Goal: Transaction & Acquisition: Purchase product/service

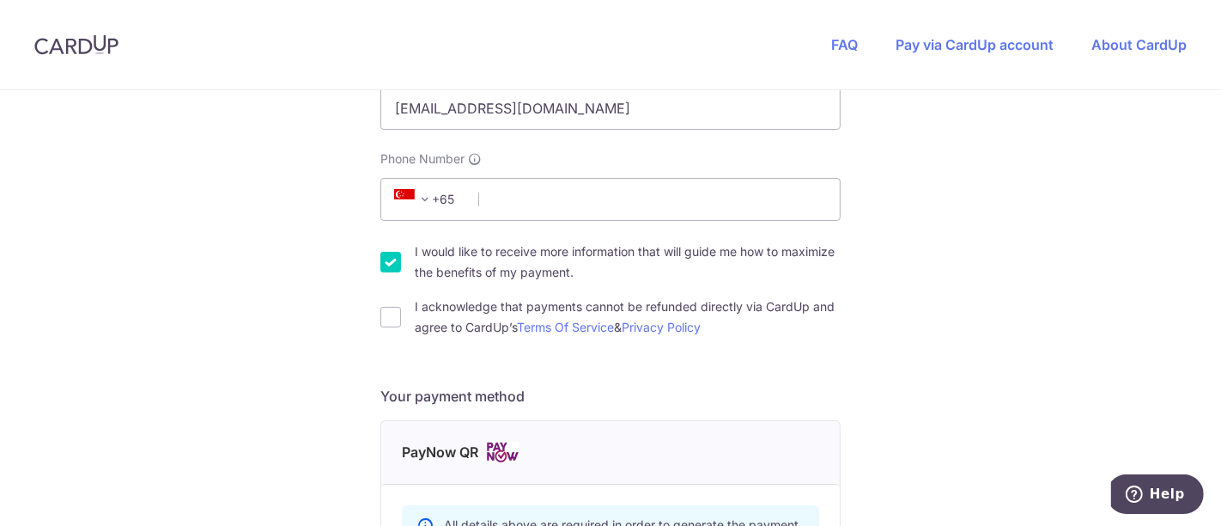
scroll to position [447, 0]
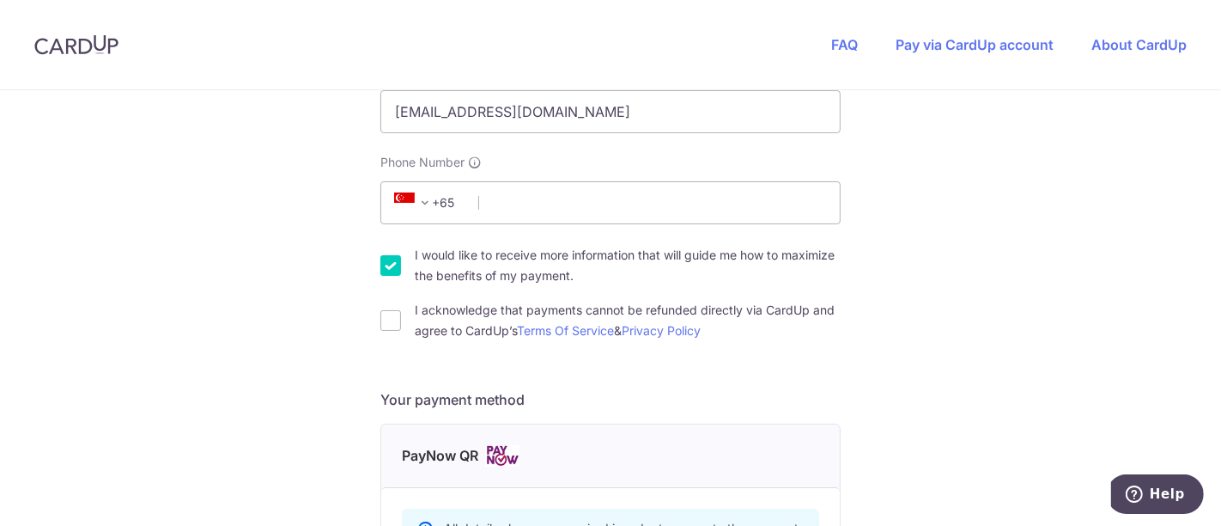
click at [387, 264] on input "I would like to receive more information that will guide me how to maximize the…" at bounding box center [390, 265] width 21 height 21
checkbox input "false"
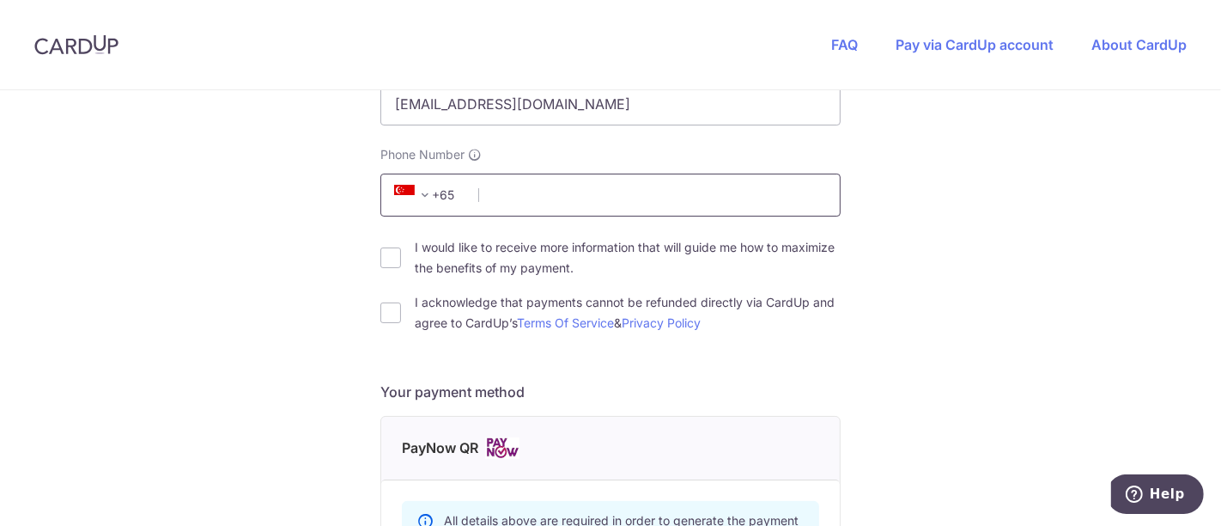
click at [522, 195] on input "Phone Number" at bounding box center [610, 194] width 460 height 43
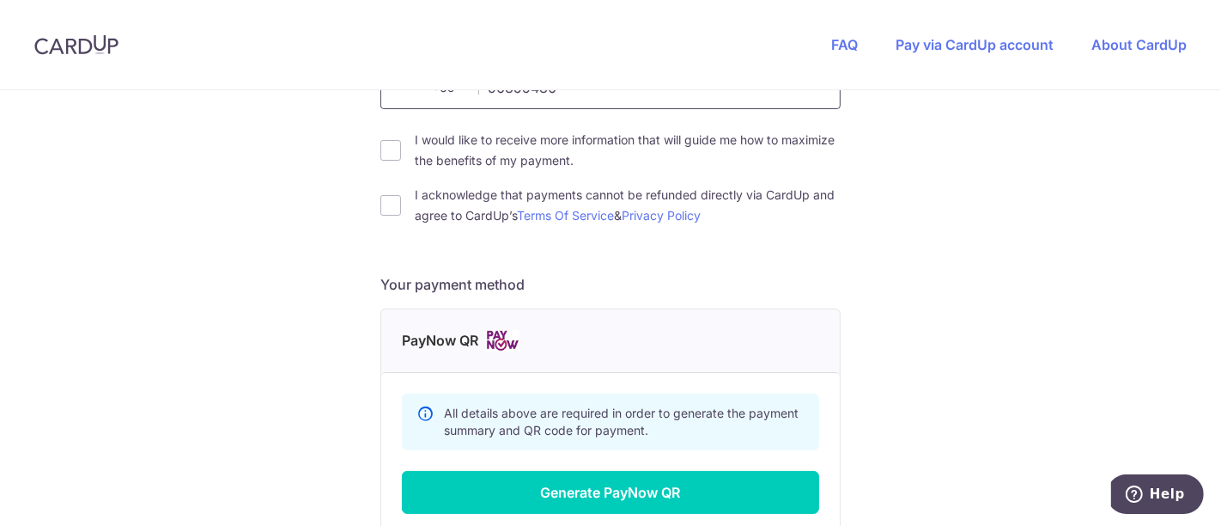
scroll to position [630, 0]
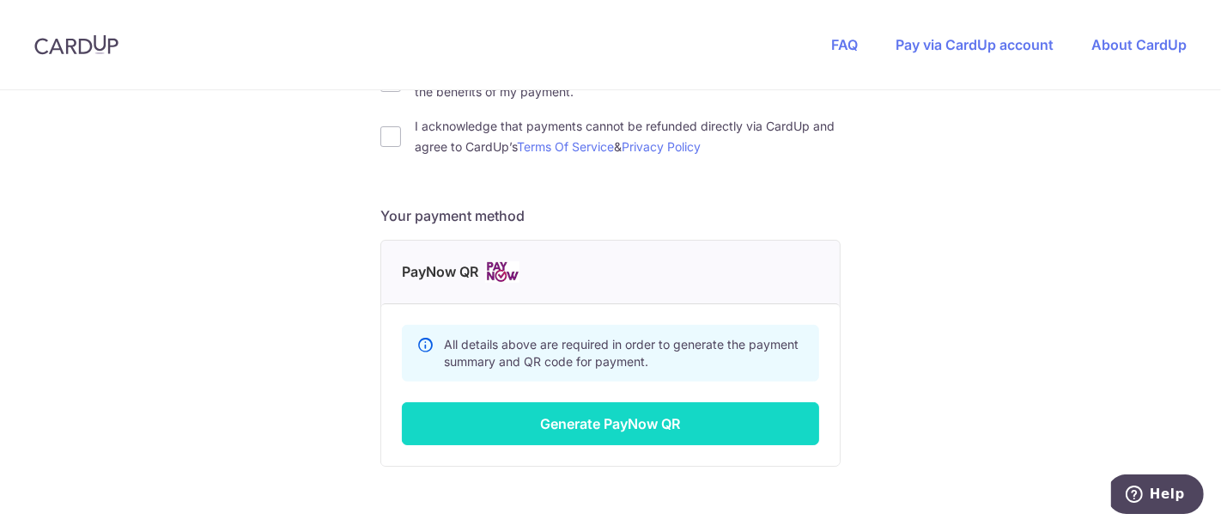
type input "96855486"
click at [697, 413] on button "Generate PayNow QR" at bounding box center [610, 423] width 417 height 43
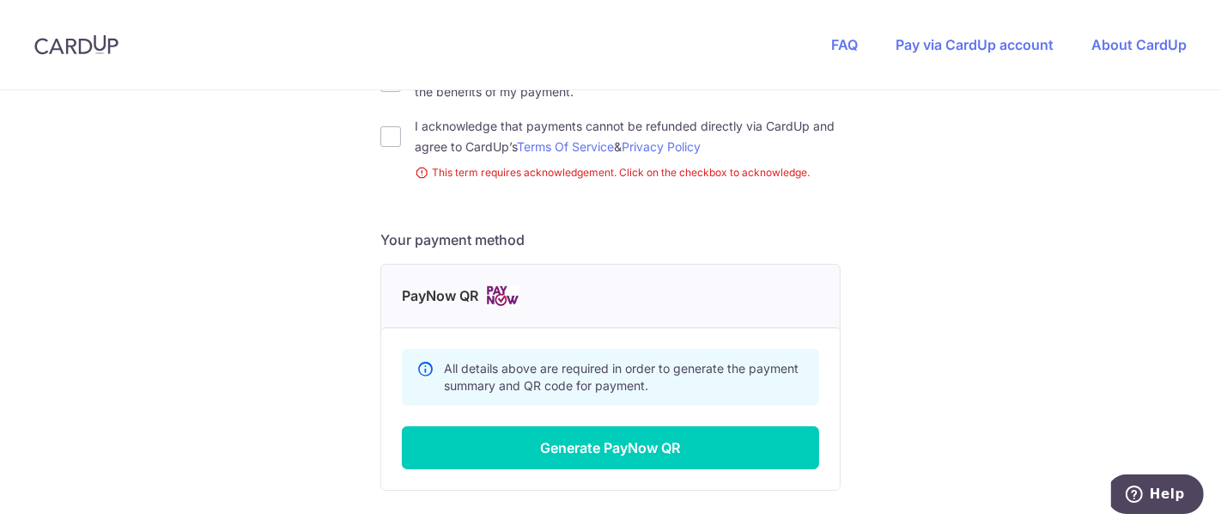
scroll to position [453, 0]
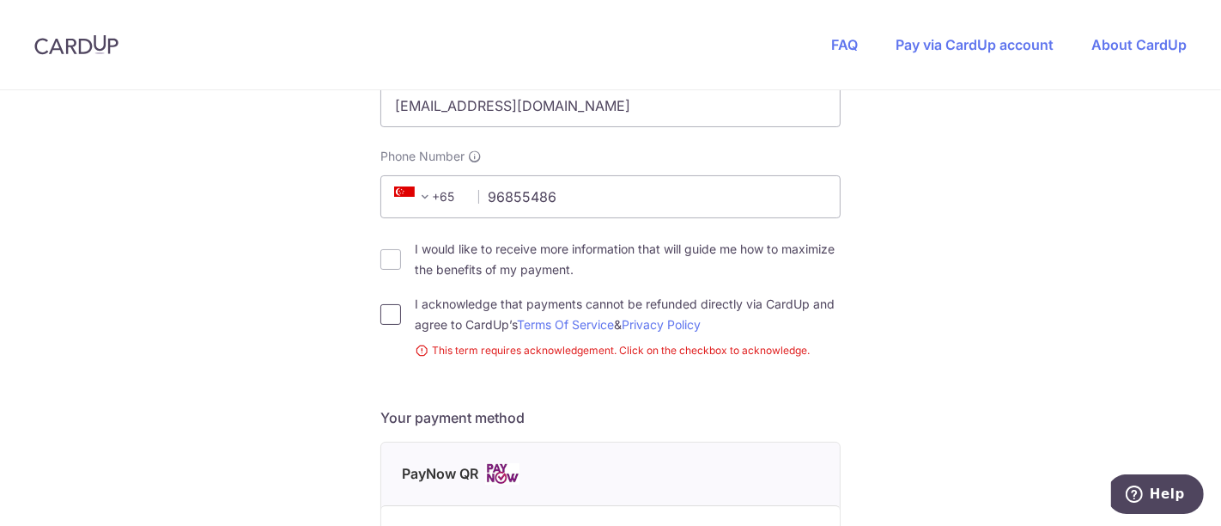
click at [380, 309] on input "I acknowledge that payments cannot be refunded directly via CardUp and agree to…" at bounding box center [390, 314] width 21 height 21
checkbox input "true"
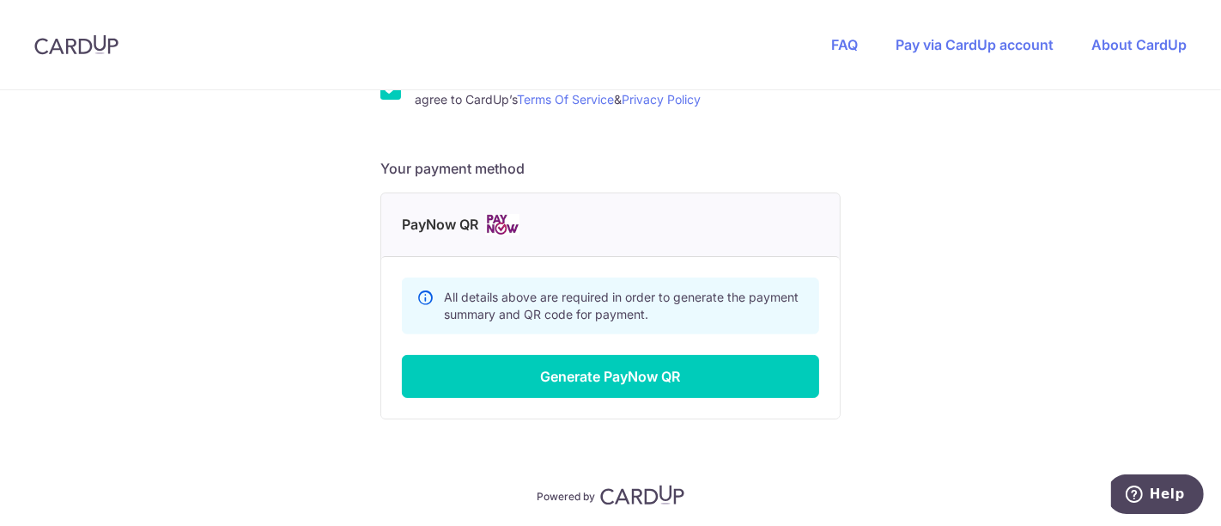
scroll to position [690, 0]
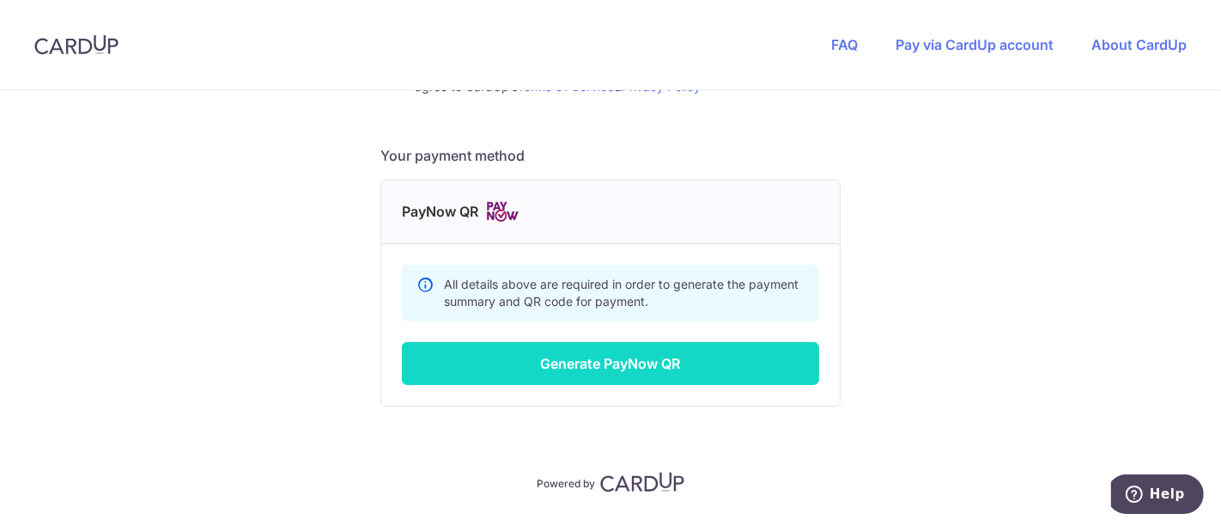
click at [596, 352] on button "Generate PayNow QR" at bounding box center [610, 363] width 417 height 43
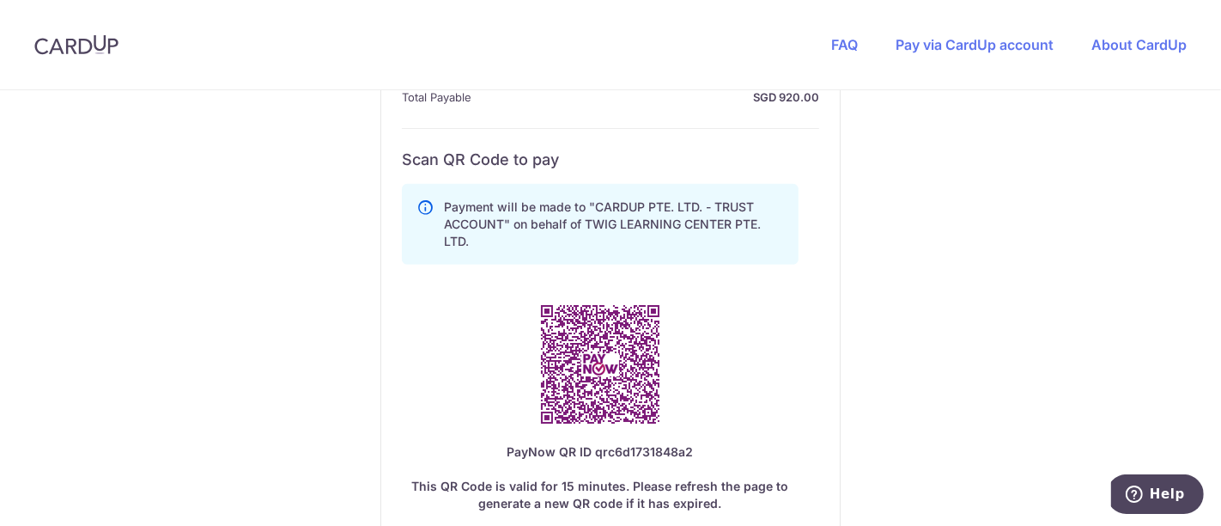
scroll to position [910, 0]
